Goal: Find specific page/section: Find specific page/section

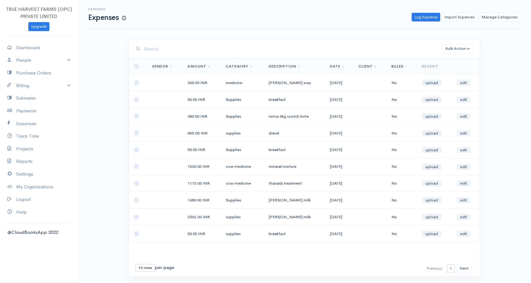
click at [189, 82] on td "300.00 INR" at bounding box center [202, 82] width 38 height 17
click at [228, 83] on td "medicine" at bounding box center [242, 82] width 43 height 17
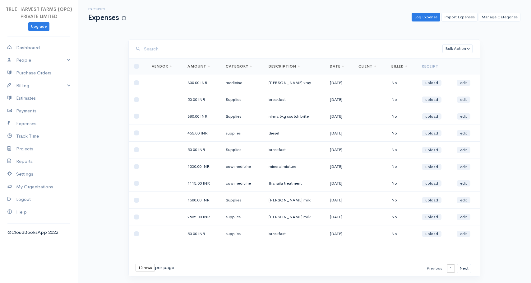
click at [269, 81] on td "[PERSON_NAME] xray" at bounding box center [295, 82] width 62 height 17
click at [279, 83] on td "[PERSON_NAME] xray" at bounding box center [295, 82] width 62 height 17
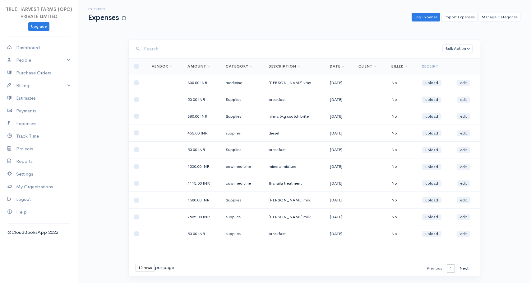
click at [327, 81] on td "[DATE]" at bounding box center [339, 82] width 29 height 17
click at [334, 82] on td "[DATE]" at bounding box center [339, 82] width 29 height 17
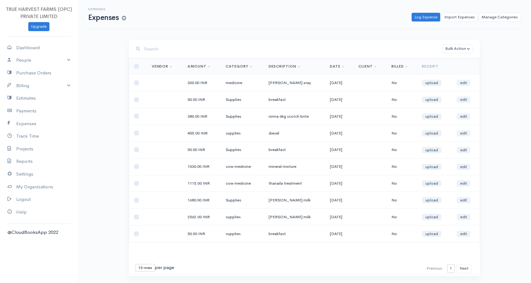
click at [188, 84] on td "300.00 INR" at bounding box center [202, 82] width 38 height 17
click at [232, 83] on td "medicine" at bounding box center [242, 82] width 43 height 17
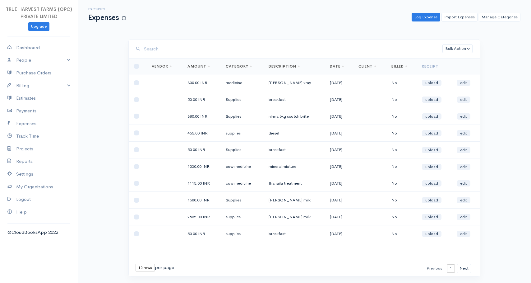
click at [264, 83] on td "[PERSON_NAME] xray" at bounding box center [295, 82] width 62 height 17
click at [267, 83] on td "[PERSON_NAME] xray" at bounding box center [295, 82] width 62 height 17
click at [308, 85] on td "[PERSON_NAME] xray" at bounding box center [295, 82] width 62 height 17
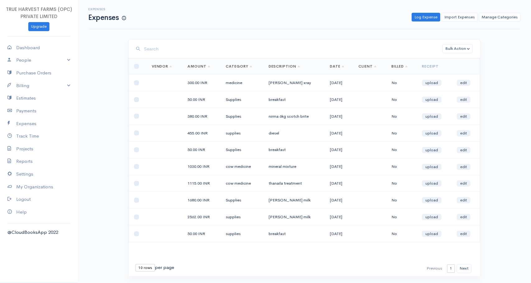
click at [313, 85] on td "[PERSON_NAME] xray" at bounding box center [295, 82] width 62 height 17
click at [33, 47] on link "Dashboard" at bounding box center [39, 47] width 78 height 13
select select "365"
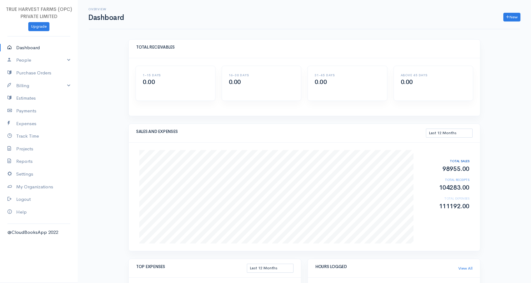
click at [137, 47] on h5 "TOTAL RECEIVABLES" at bounding box center [304, 47] width 337 height 4
click at [140, 47] on h5 "TOTAL RECEIVABLES" at bounding box center [304, 47] width 337 height 4
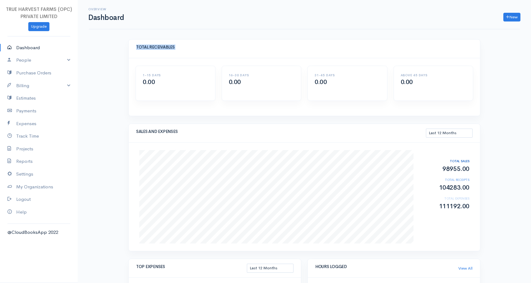
click at [156, 47] on h5 "TOTAL RECEIVABLES" at bounding box center [304, 47] width 337 height 4
click at [159, 47] on h5 "TOTAL RECEIVABLES" at bounding box center [304, 47] width 337 height 4
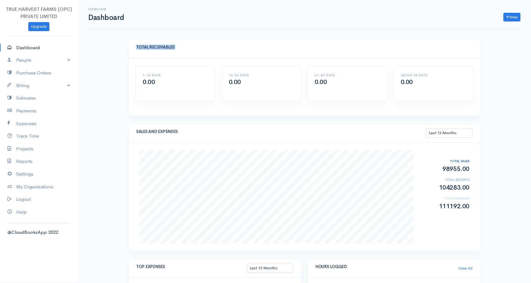
click at [142, 47] on h5 "TOTAL RECEIVABLES" at bounding box center [304, 47] width 337 height 4
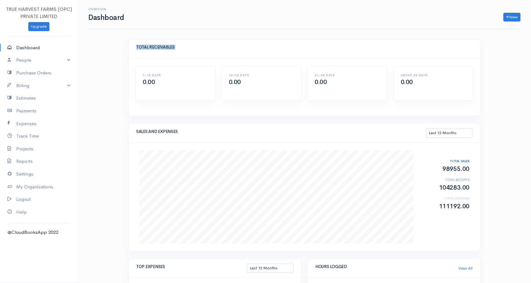
click at [142, 47] on h5 "TOTAL RECEIVABLES" at bounding box center [304, 47] width 337 height 4
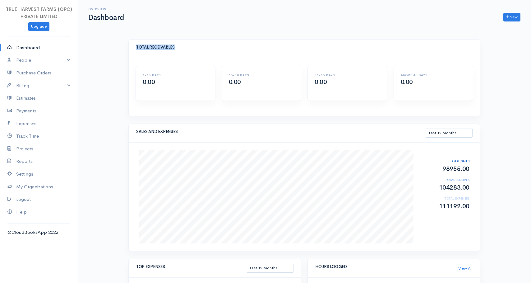
click at [142, 47] on h5 "TOTAL RECEIVABLES" at bounding box center [304, 47] width 337 height 4
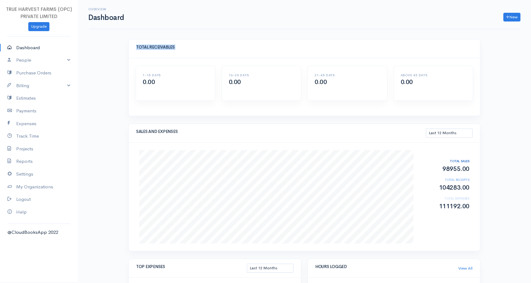
click at [142, 47] on h5 "TOTAL RECEIVABLES" at bounding box center [304, 47] width 337 height 4
click at [160, 47] on h5 "TOTAL RECEIVABLES" at bounding box center [304, 47] width 337 height 4
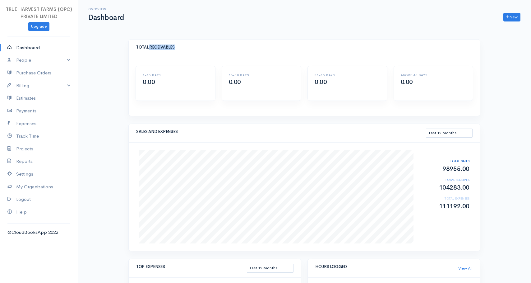
click at [160, 47] on h5 "TOTAL RECEIVABLES" at bounding box center [304, 47] width 337 height 4
click at [142, 47] on h5 "TOTAL RECEIVABLES" at bounding box center [304, 47] width 337 height 4
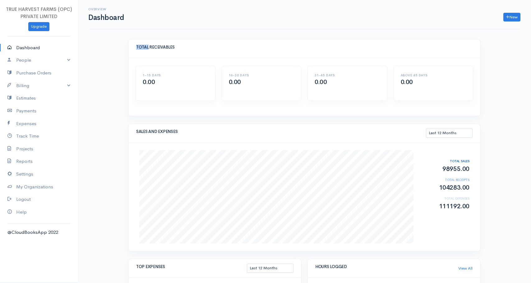
click at [142, 47] on h5 "TOTAL RECEIVABLES" at bounding box center [304, 47] width 337 height 4
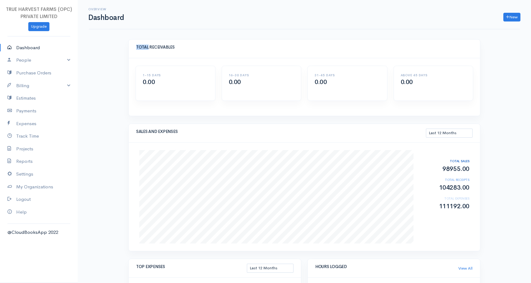
click at [142, 47] on h5 "TOTAL RECEIVABLES" at bounding box center [304, 47] width 337 height 4
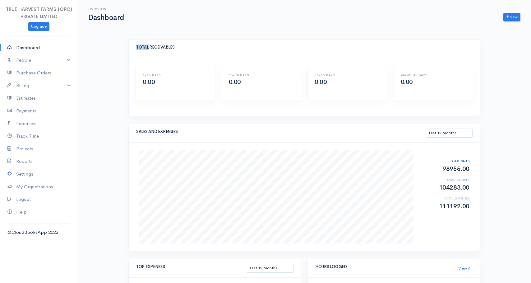
click at [142, 47] on h5 "TOTAL RECEIVABLES" at bounding box center [304, 47] width 337 height 4
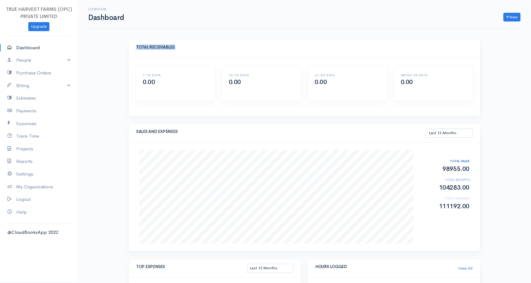
click at [142, 47] on h5 "TOTAL RECEIVABLES" at bounding box center [304, 47] width 337 height 4
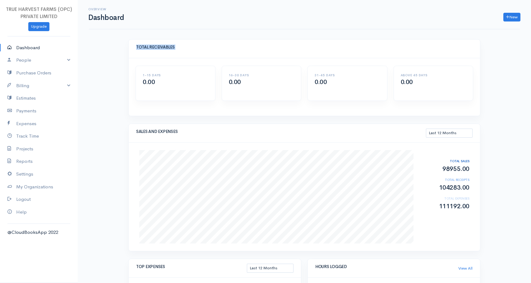
click at [142, 47] on h5 "TOTAL RECEIVABLES" at bounding box center [304, 47] width 337 height 4
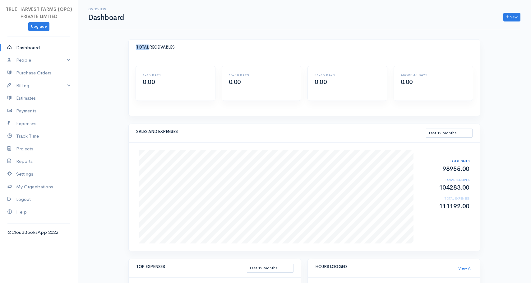
click at [142, 47] on h5 "TOTAL RECEIVABLES" at bounding box center [304, 47] width 337 height 4
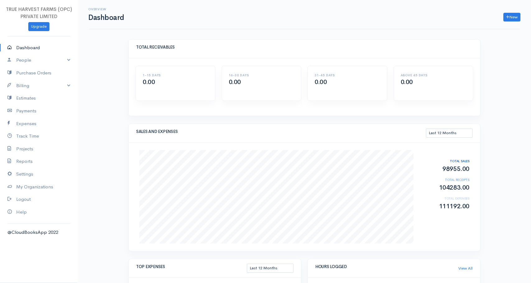
click at [142, 47] on h5 "TOTAL RECEIVABLES" at bounding box center [304, 47] width 337 height 4
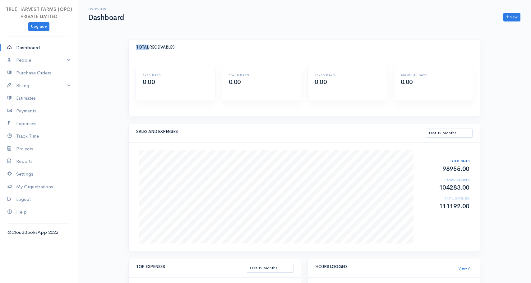
click at [142, 47] on h5 "TOTAL RECEIVABLES" at bounding box center [304, 47] width 337 height 4
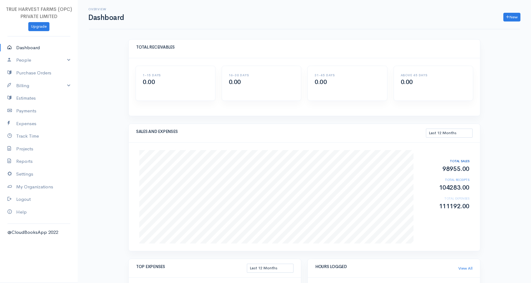
click at [159, 47] on h5 "TOTAL RECEIVABLES" at bounding box center [304, 47] width 337 height 4
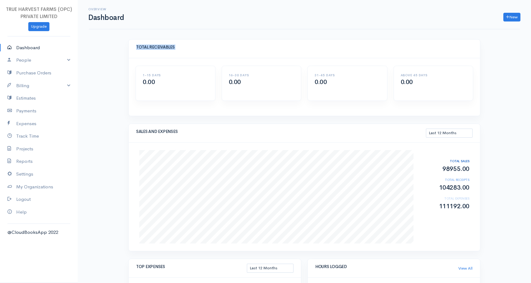
click at [159, 47] on h5 "TOTAL RECEIVABLES" at bounding box center [304, 47] width 337 height 4
click at [101, 17] on h1 "Dashboard" at bounding box center [106, 18] width 36 height 8
click at [106, 18] on h1 "Dashboard" at bounding box center [106, 18] width 36 height 8
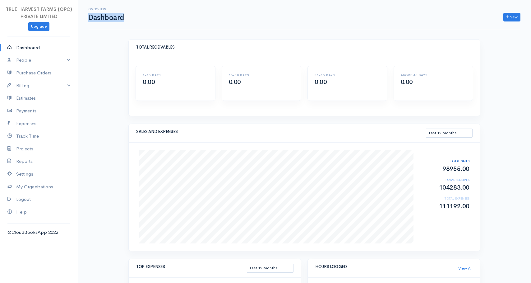
click at [106, 18] on h1 "Dashboard" at bounding box center [106, 18] width 36 height 8
click at [97, 9] on h6 "Overview" at bounding box center [106, 8] width 36 height 3
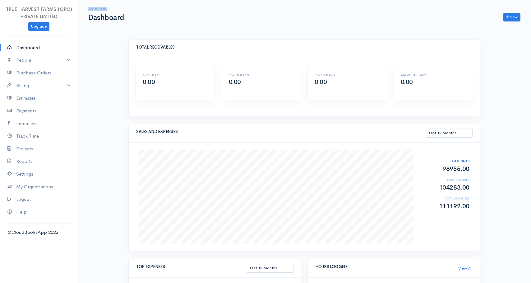
click at [97, 9] on h6 "Overview" at bounding box center [106, 8] width 36 height 3
click at [100, 18] on h1 "Dashboard" at bounding box center [106, 18] width 36 height 8
click at [103, 18] on h1 "Dashboard" at bounding box center [106, 18] width 36 height 8
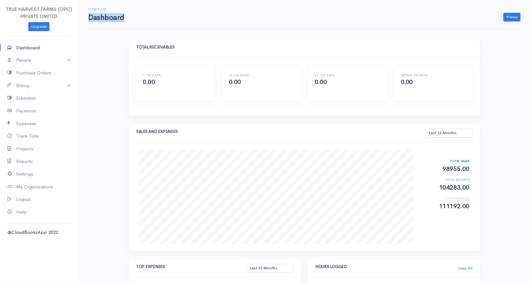
click at [103, 18] on h1 "Dashboard" at bounding box center [106, 18] width 36 height 8
click at [96, 9] on h6 "Overview" at bounding box center [106, 8] width 36 height 3
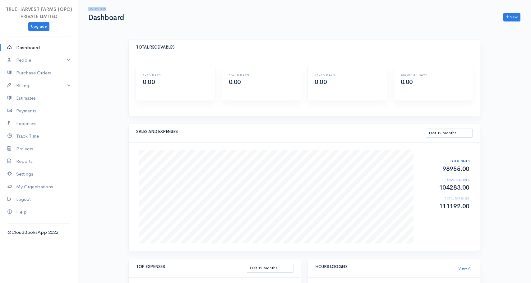
click at [96, 9] on h6 "Overview" at bounding box center [106, 8] width 36 height 3
click at [101, 17] on h1 "Dashboard" at bounding box center [106, 18] width 36 height 8
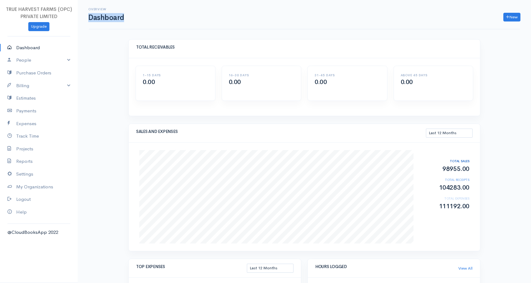
click at [101, 17] on h1 "Dashboard" at bounding box center [106, 18] width 36 height 8
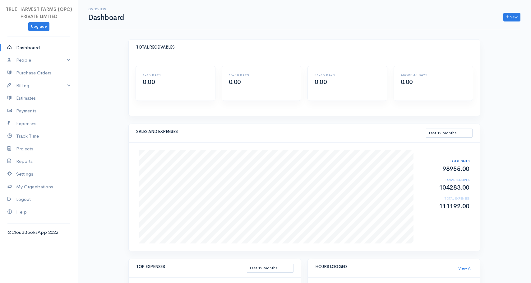
click at [97, 8] on h6 "Overview" at bounding box center [106, 8] width 36 height 3
click at [101, 18] on h1 "Dashboard" at bounding box center [106, 18] width 36 height 8
click at [96, 8] on h6 "Overview" at bounding box center [106, 8] width 36 height 3
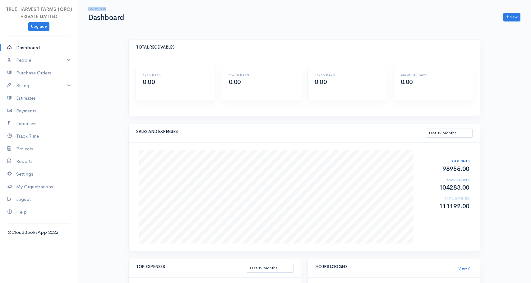
click at [96, 8] on h6 "Overview" at bounding box center [106, 8] width 36 height 3
click at [96, 9] on h6 "Overview" at bounding box center [106, 8] width 36 height 3
click at [101, 17] on h1 "Dashboard" at bounding box center [106, 18] width 36 height 8
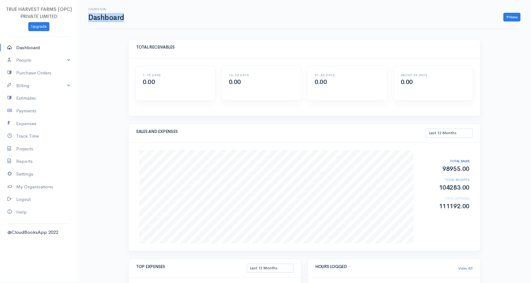
click at [101, 17] on h1 "Dashboard" at bounding box center [106, 18] width 36 height 8
click at [95, 9] on h6 "Overview" at bounding box center [106, 8] width 36 height 3
click at [101, 17] on h1 "Dashboard" at bounding box center [106, 18] width 36 height 8
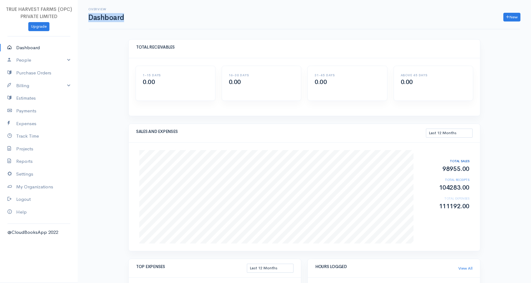
click at [101, 17] on h1 "Dashboard" at bounding box center [106, 18] width 36 height 8
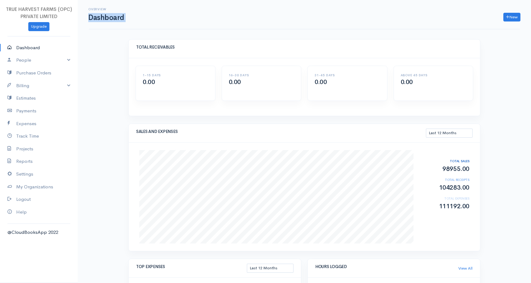
click at [142, 47] on h5 "TOTAL RECEIVABLES" at bounding box center [304, 47] width 337 height 4
click at [159, 47] on h5 "TOTAL RECEIVABLES" at bounding box center [304, 47] width 337 height 4
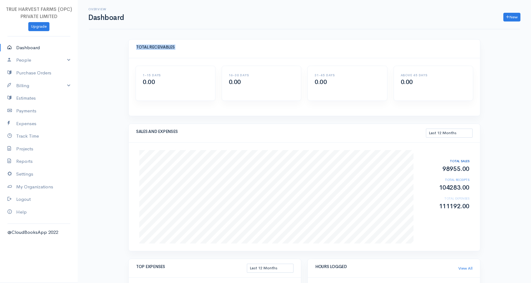
click at [159, 47] on h5 "TOTAL RECEIVABLES" at bounding box center [304, 47] width 337 height 4
click at [143, 47] on h5 "TOTAL RECEIVABLES" at bounding box center [304, 47] width 337 height 4
click at [161, 47] on h5 "TOTAL RECEIVABLES" at bounding box center [304, 47] width 337 height 4
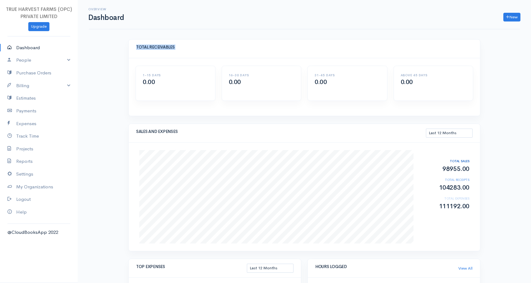
click at [161, 47] on h5 "TOTAL RECEIVABLES" at bounding box center [304, 47] width 337 height 4
click at [158, 47] on h5 "TOTAL RECEIVABLES" at bounding box center [304, 47] width 337 height 4
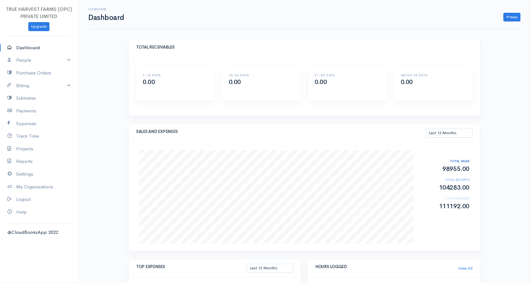
click at [142, 45] on h5 "TOTAL RECEIVABLES" at bounding box center [304, 47] width 337 height 4
click at [159, 47] on h5 "TOTAL RECEIVABLES" at bounding box center [304, 47] width 337 height 4
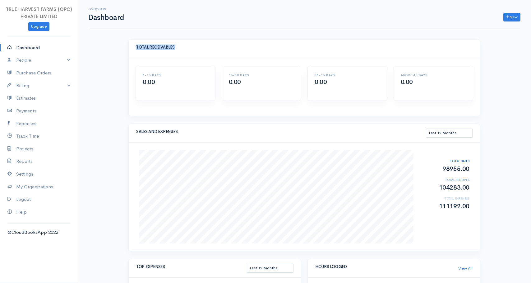
click at [165, 47] on h5 "TOTAL RECEIVABLES" at bounding box center [304, 47] width 337 height 4
click at [28, 88] on link "Billing" at bounding box center [39, 85] width 78 height 13
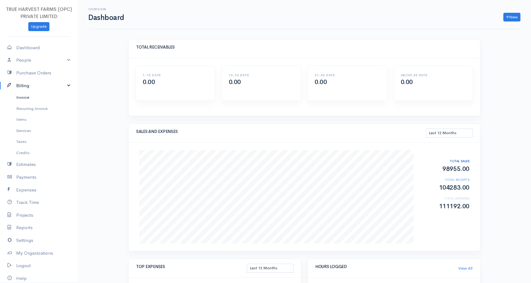
click at [27, 96] on link "Invoice" at bounding box center [39, 97] width 78 height 11
